Goal: Complete application form

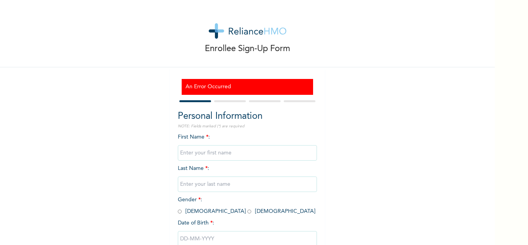
click at [192, 155] on input "text" at bounding box center [247, 152] width 139 height 15
type input "ABIOLA"
click at [196, 182] on input "text" at bounding box center [247, 183] width 139 height 15
type input "FAFIYEBI"
click at [247, 210] on input "radio" at bounding box center [249, 211] width 4 height 7
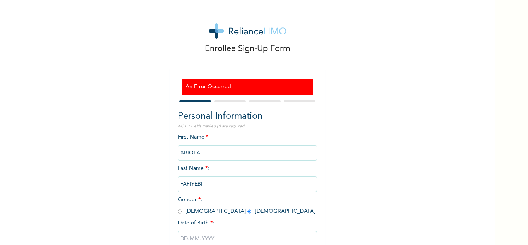
radio input "true"
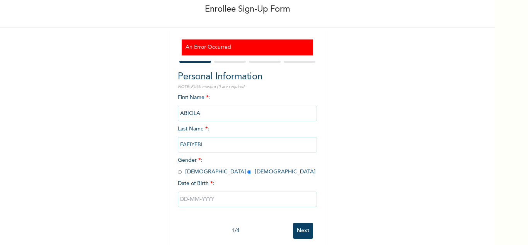
scroll to position [51, 0]
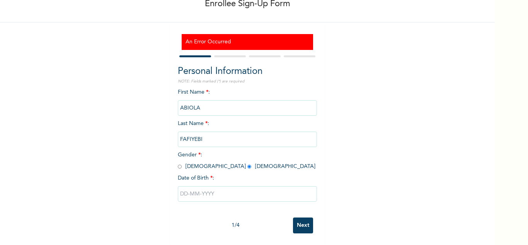
click at [200, 189] on input "text" at bounding box center [247, 193] width 139 height 15
select select "7"
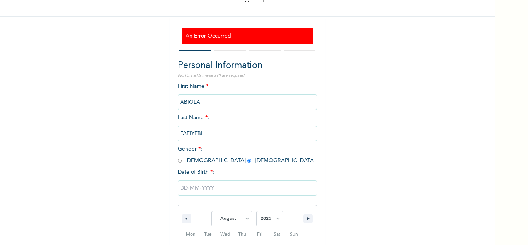
scroll to position [130, 0]
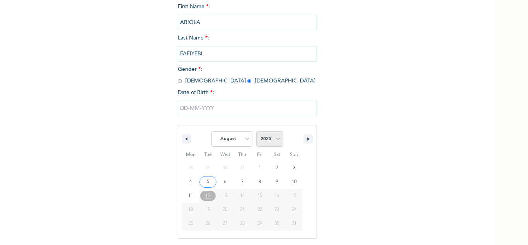
click at [276, 138] on select "2025 2024 2023 2022 2021 2020 2019 2018 2017 2016 2015 2014 2013 2012 2011 2010…" at bounding box center [269, 138] width 27 height 15
select select "1989"
click at [256, 131] on select "2025 2024 2023 2022 2021 2020 2019 2018 2017 2016 2015 2014 2013 2012 2011 2010…" at bounding box center [269, 138] width 27 height 15
click at [246, 142] on select "January February March April May June July August September October November De…" at bounding box center [231, 138] width 41 height 15
select select "8"
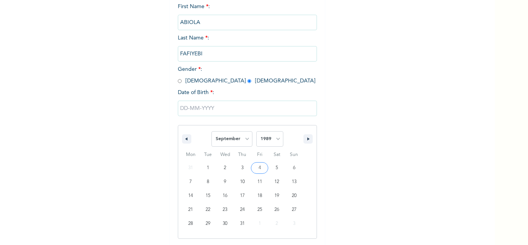
click at [211, 131] on select "January February March April May June July August September October November De…" at bounding box center [231, 138] width 41 height 15
type input "[DATE]"
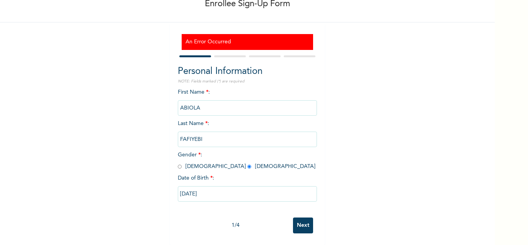
scroll to position [51, 0]
click at [300, 220] on input "Next" at bounding box center [303, 225] width 20 height 16
